Goal: Information Seeking & Learning: Learn about a topic

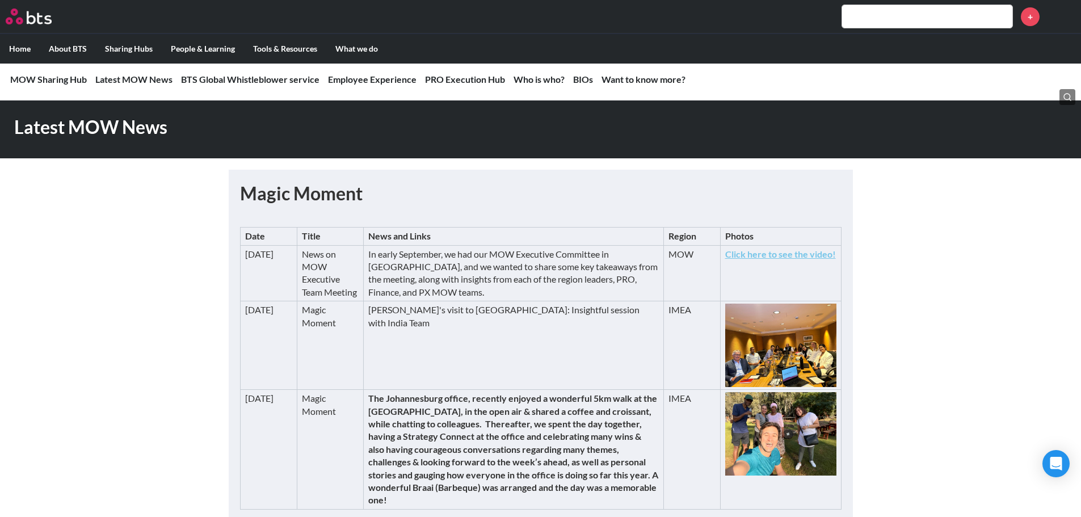
scroll to position [212, 0]
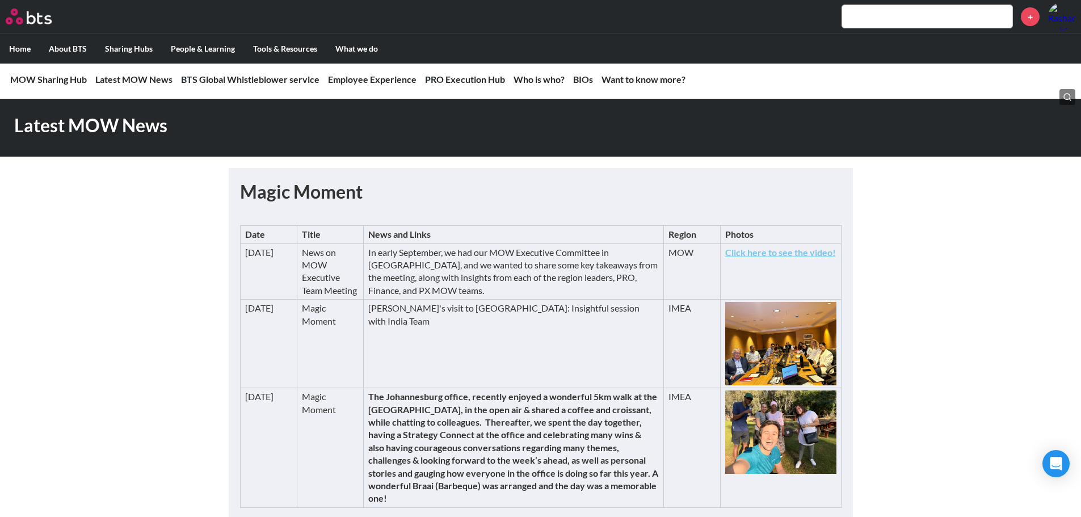
click at [1065, 13] on img at bounding box center [1062, 16] width 27 height 27
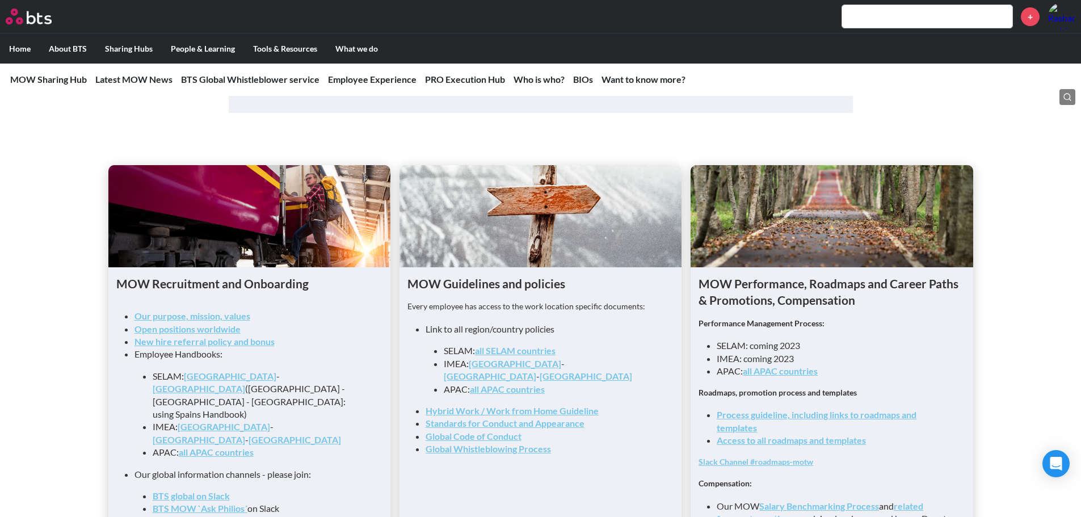
scroll to position [1044, 0]
click at [513, 405] on link "Hybrid Work / Work from Home Guideline" at bounding box center [512, 410] width 173 height 11
click at [788, 376] on link "all APAC countries" at bounding box center [780, 370] width 75 height 11
click at [852, 421] on link "Process guideline, including links to roadmaps and templates" at bounding box center [817, 420] width 200 height 23
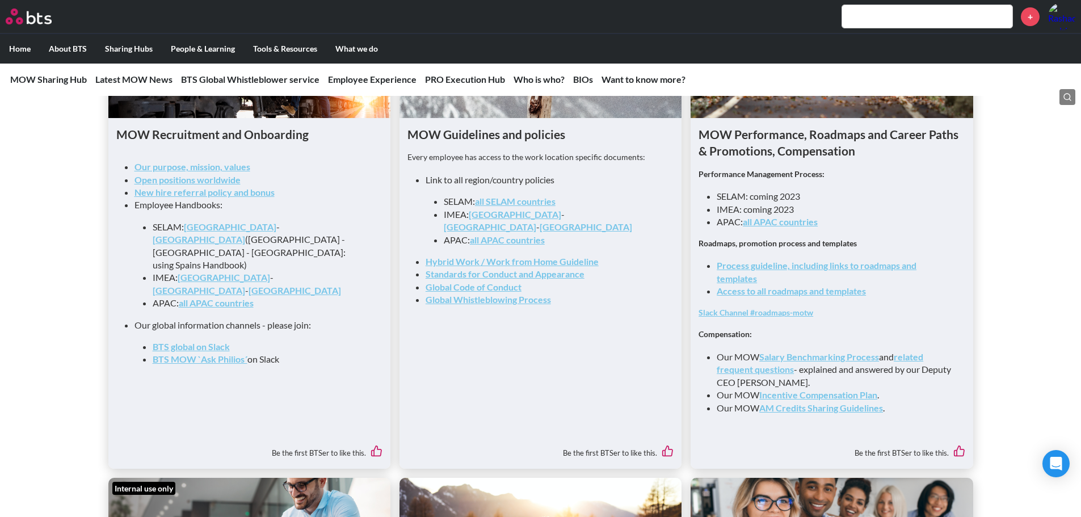
scroll to position [1193, 0]
click at [775, 359] on link "Salary Benchmarking Process" at bounding box center [820, 356] width 120 height 11
click at [817, 400] on link "Incentive Compensation Plan" at bounding box center [819, 394] width 118 height 11
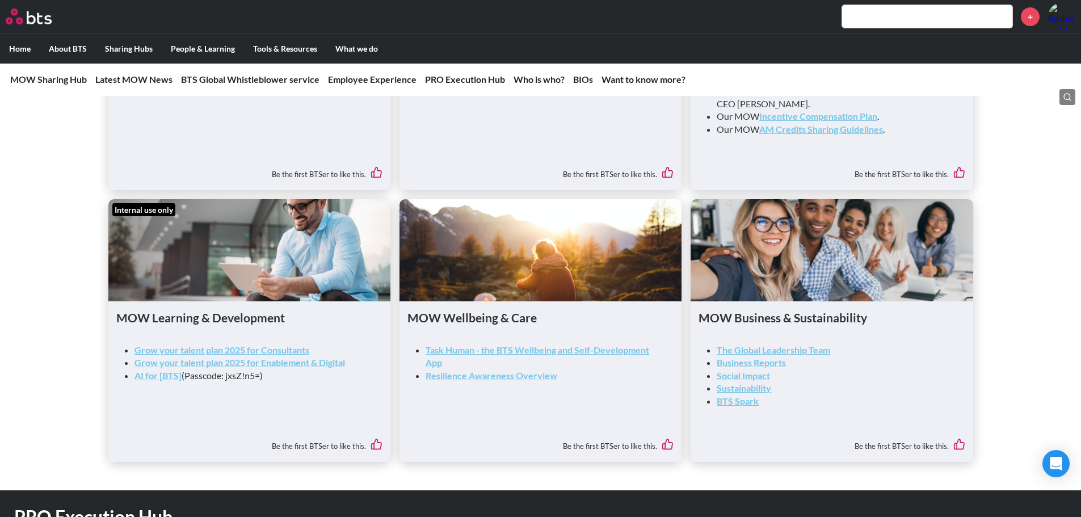
scroll to position [1472, 0]
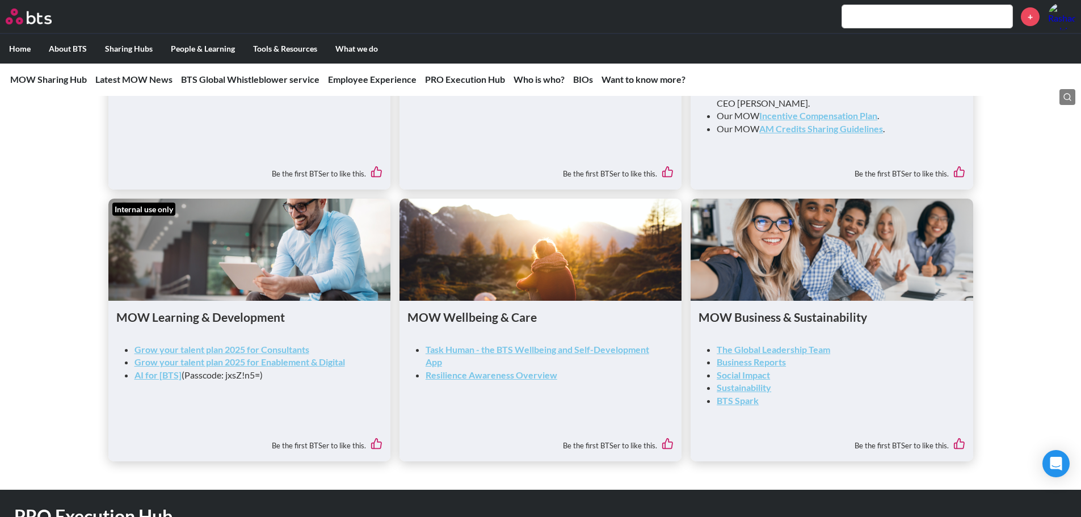
click at [286, 353] on link "Grow your talent plan 2025 for Consultants" at bounding box center [222, 349] width 175 height 11
click at [145, 380] on link "AI for [BTS]" at bounding box center [158, 375] width 47 height 11
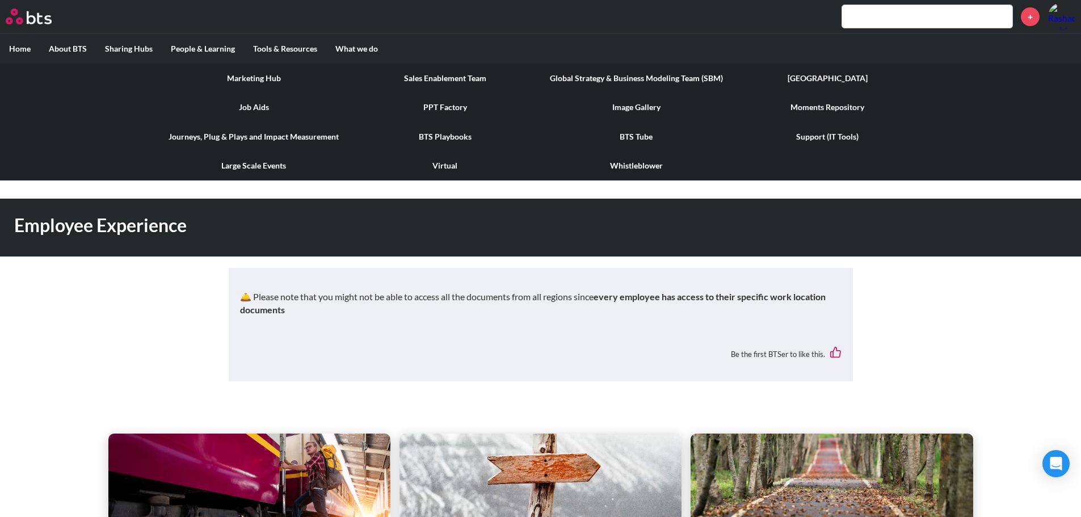
scroll to position [775, 0]
